Goal: Information Seeking & Learning: Compare options

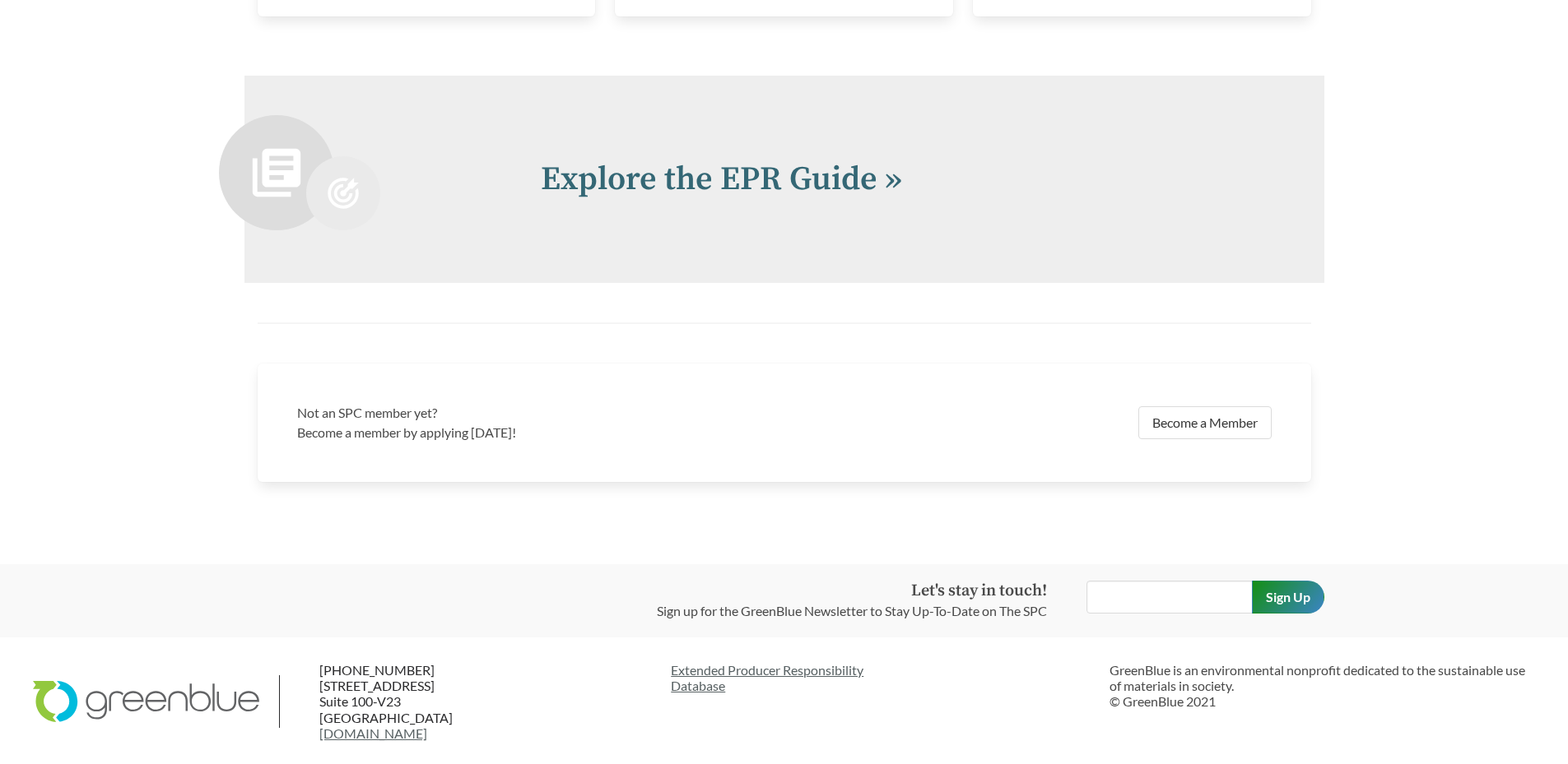
scroll to position [3617, 0]
click at [869, 173] on link "Explore the EPR Guide »" at bounding box center [722, 177] width 362 height 41
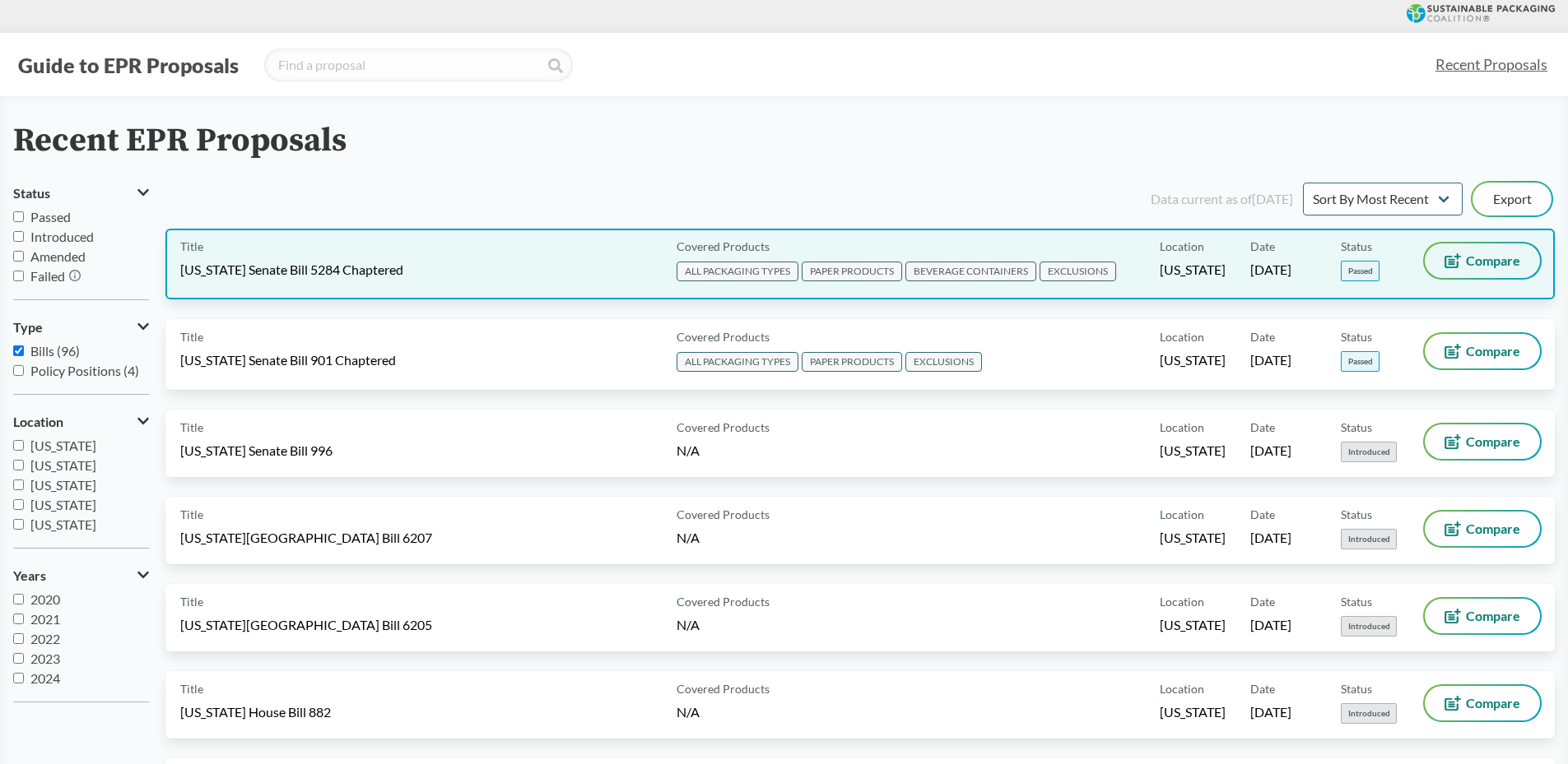
click at [1473, 261] on span "Compare" at bounding box center [1493, 261] width 54 height 13
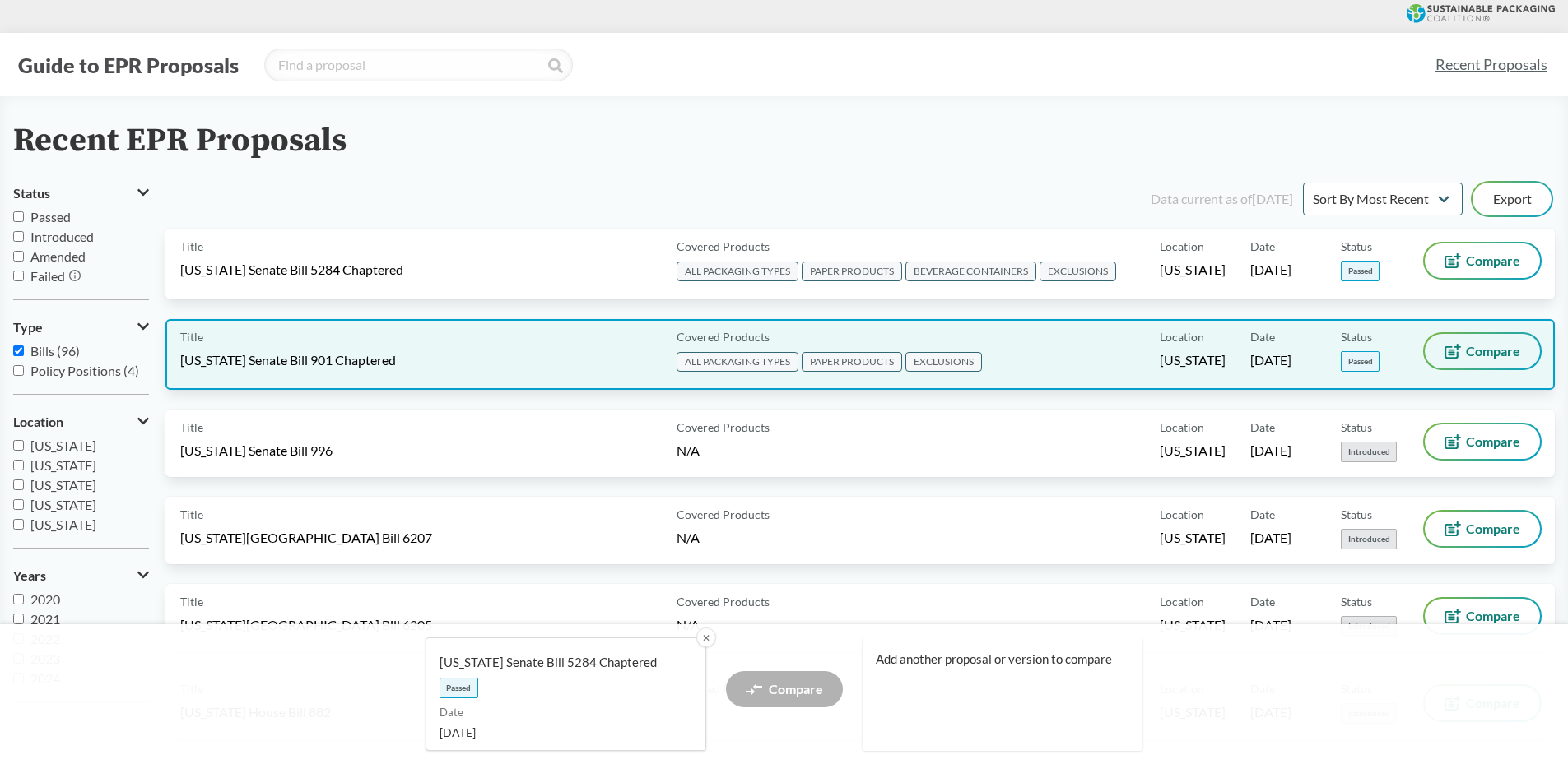
click at [1474, 351] on span "Compare" at bounding box center [1493, 351] width 54 height 13
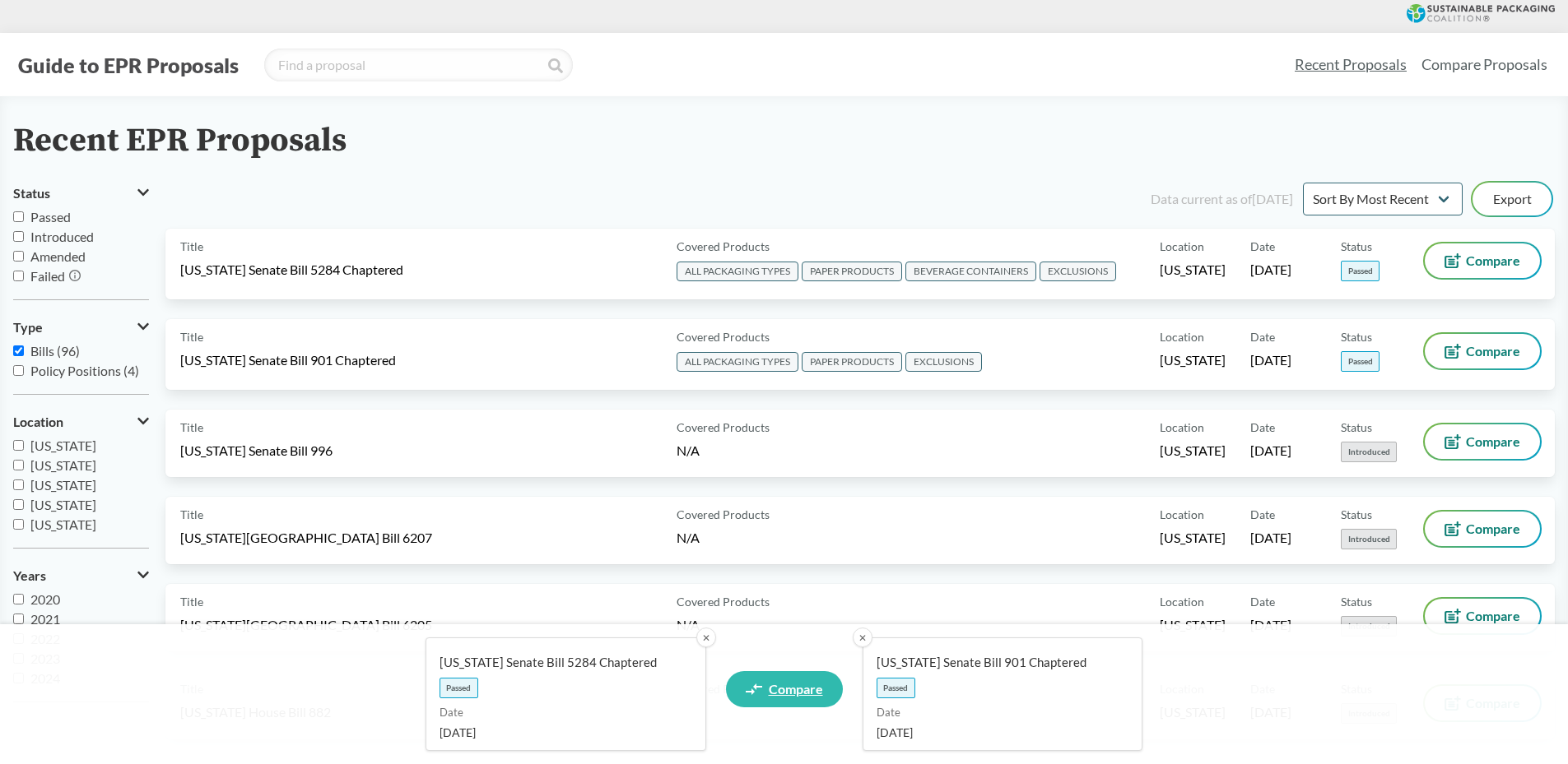
click at [778, 690] on span "Compare" at bounding box center [796, 689] width 54 height 13
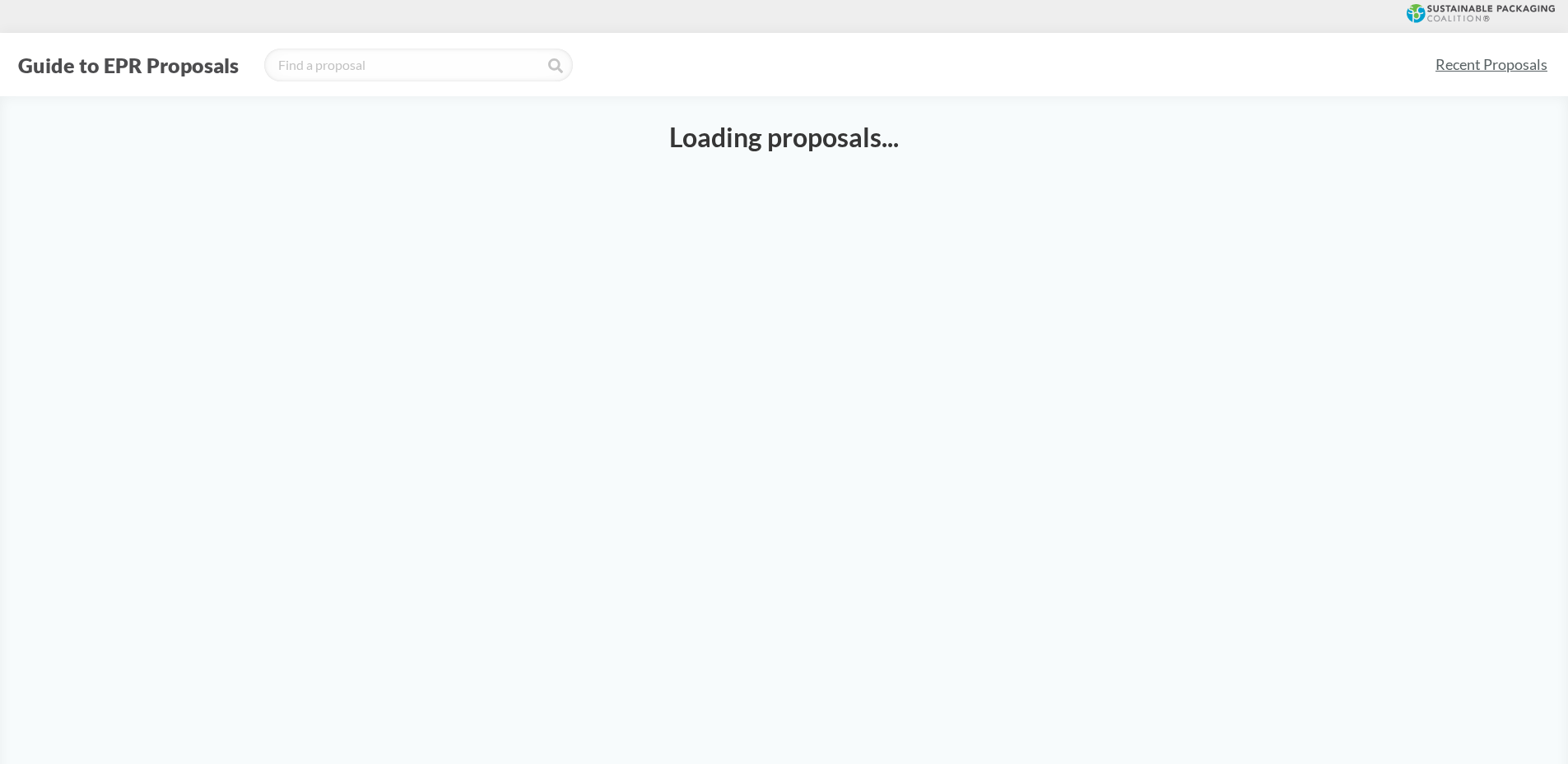
select select "SB5284C"
select select "SB901C"
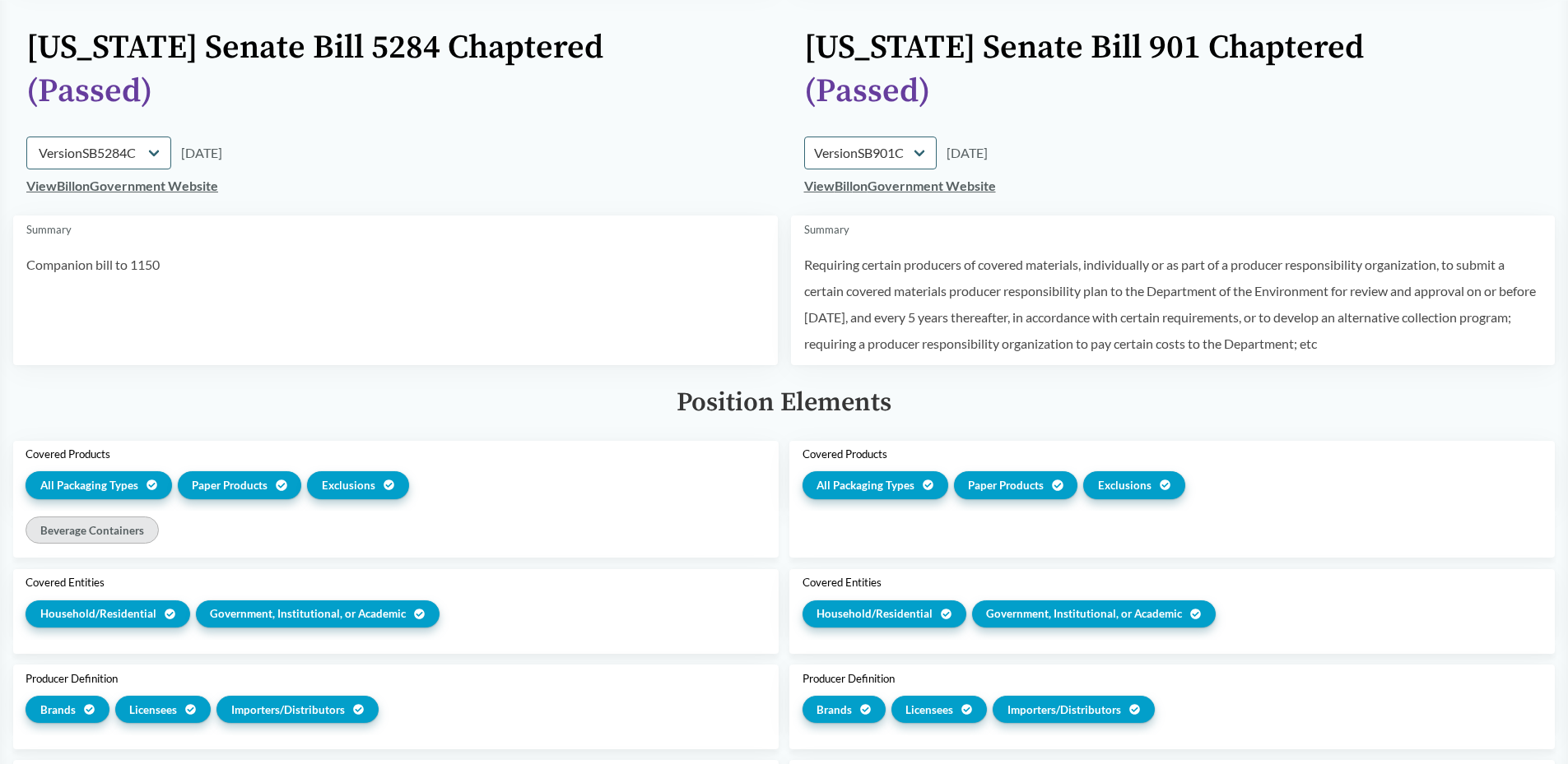
scroll to position [165, 0]
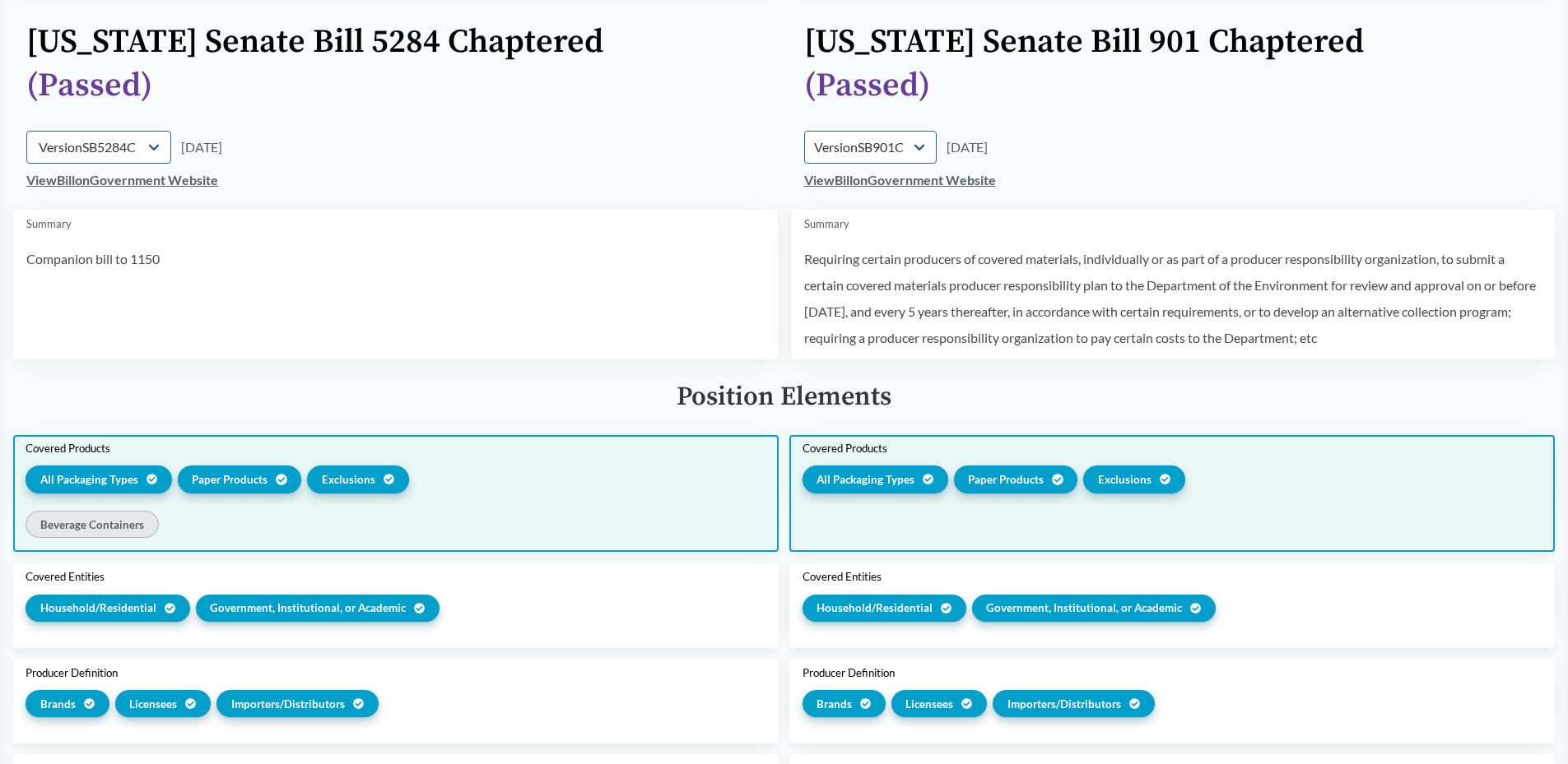
click at [112, 479] on span "All Packaging Types" at bounding box center [89, 479] width 98 height 17
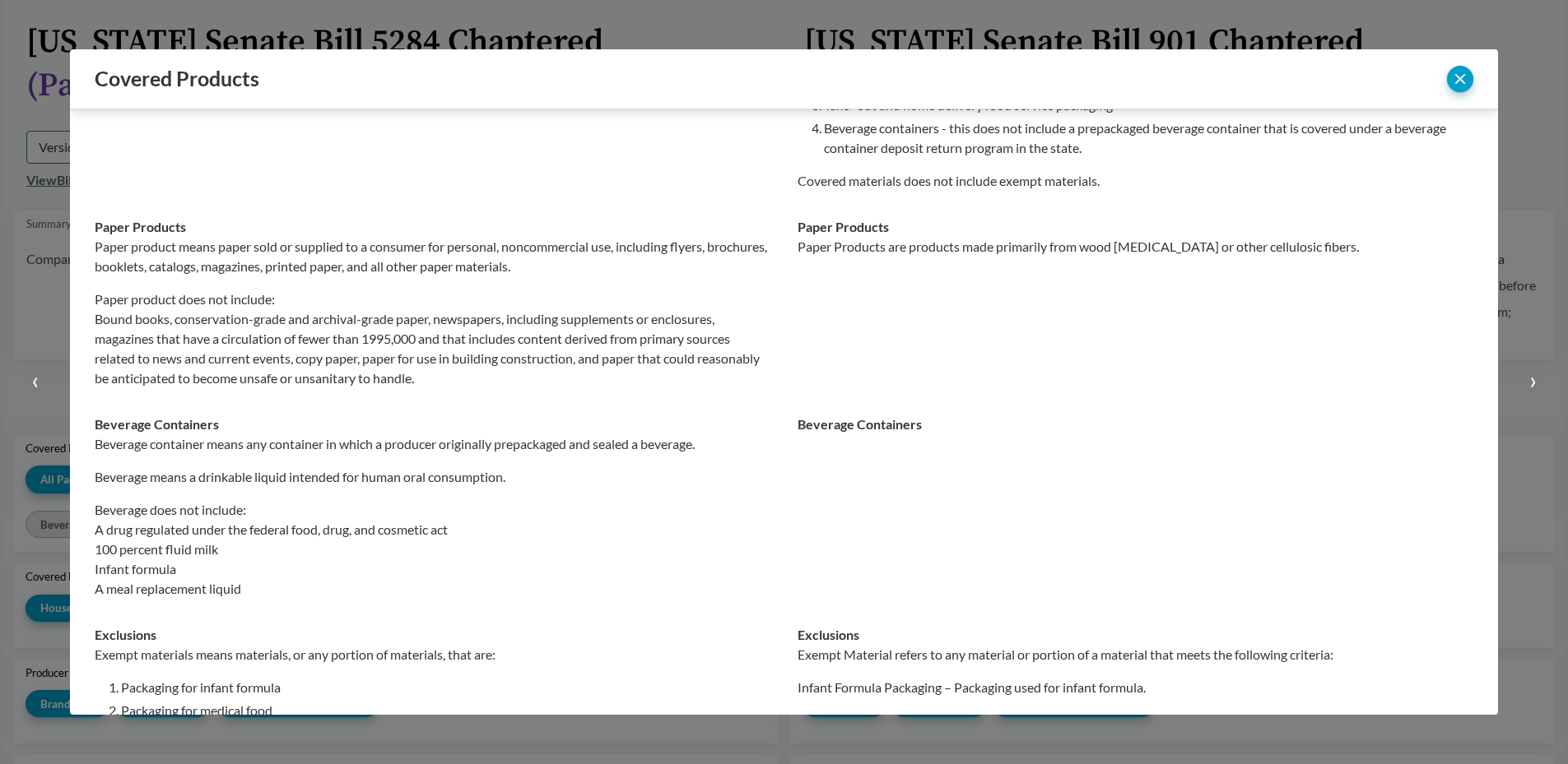
scroll to position [0, 0]
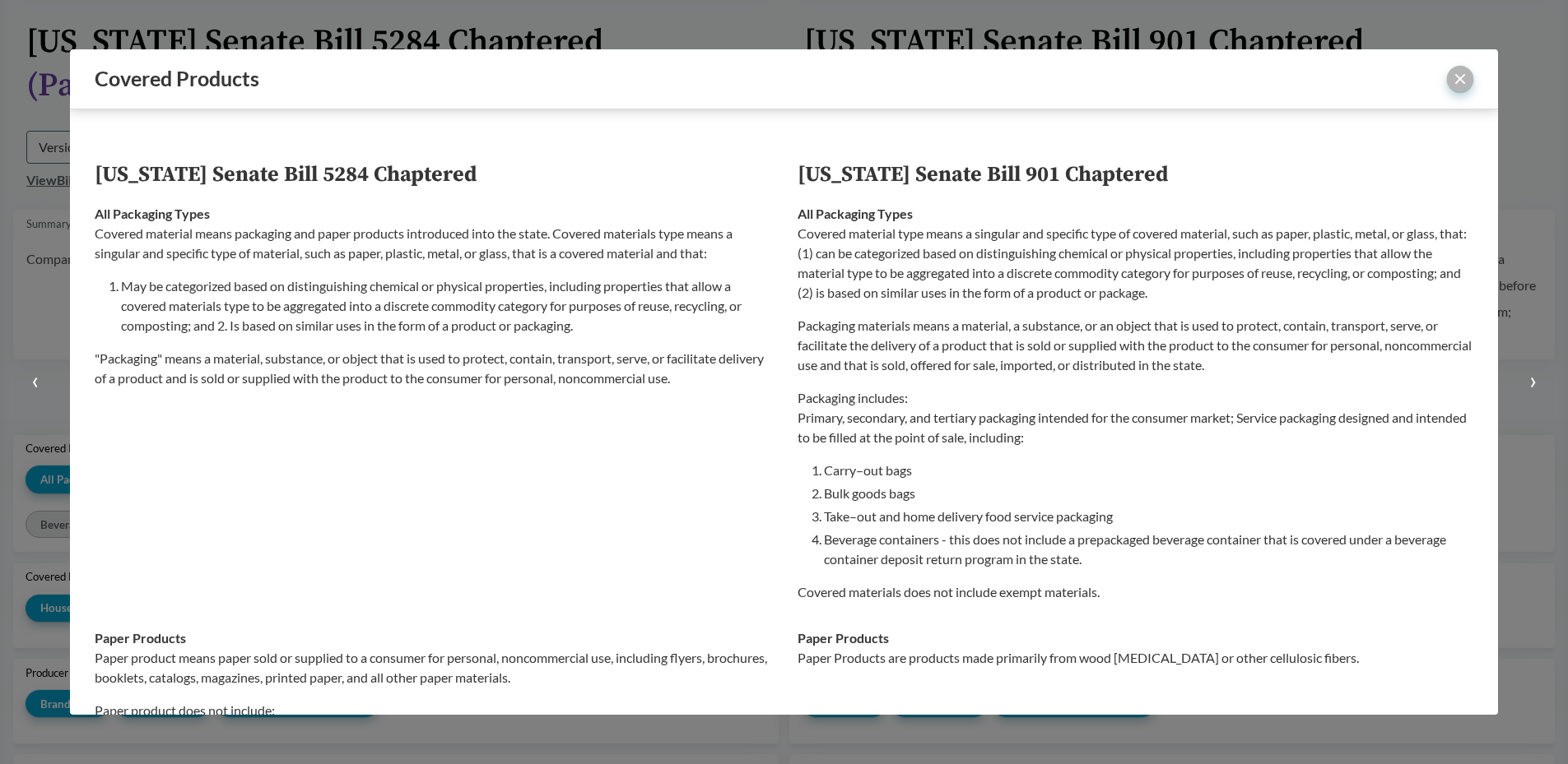
click at [1458, 82] on button "close" at bounding box center [1461, 79] width 27 height 27
